Goal: Navigation & Orientation: Find specific page/section

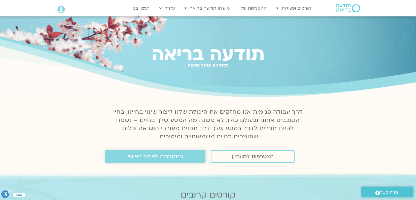
click at [157, 157] on span "התחברות לאיזור האישי" at bounding box center [155, 156] width 55 height 6
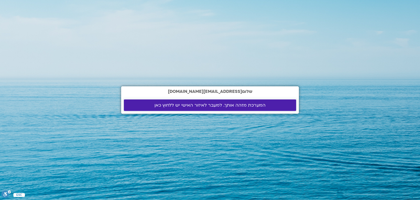
click at [217, 105] on span "המערכת מזהה אותך. למעבר לאיזור האישי יש ללחוץ כאן" at bounding box center [209, 105] width 111 height 5
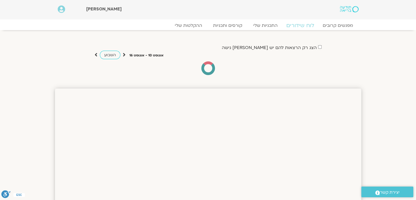
click at [299, 27] on link "לוח שידורים" at bounding box center [299, 25] width 41 height 7
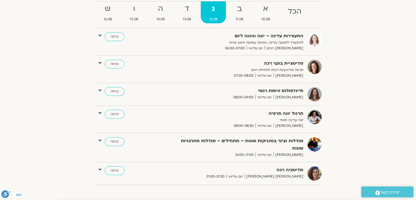
scroll to position [63, 0]
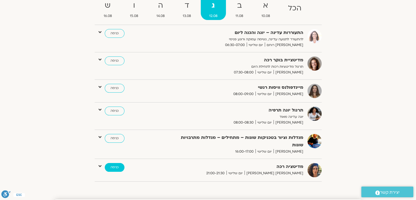
click at [118, 163] on link "כניסה" at bounding box center [115, 167] width 20 height 9
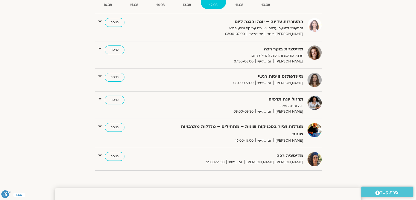
scroll to position [76, 0]
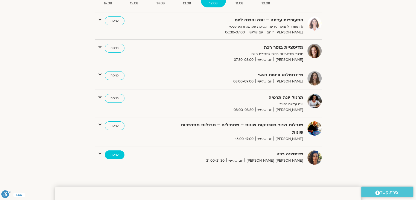
click at [113, 150] on link "כניסה" at bounding box center [115, 154] width 20 height 9
